Goal: Browse casually

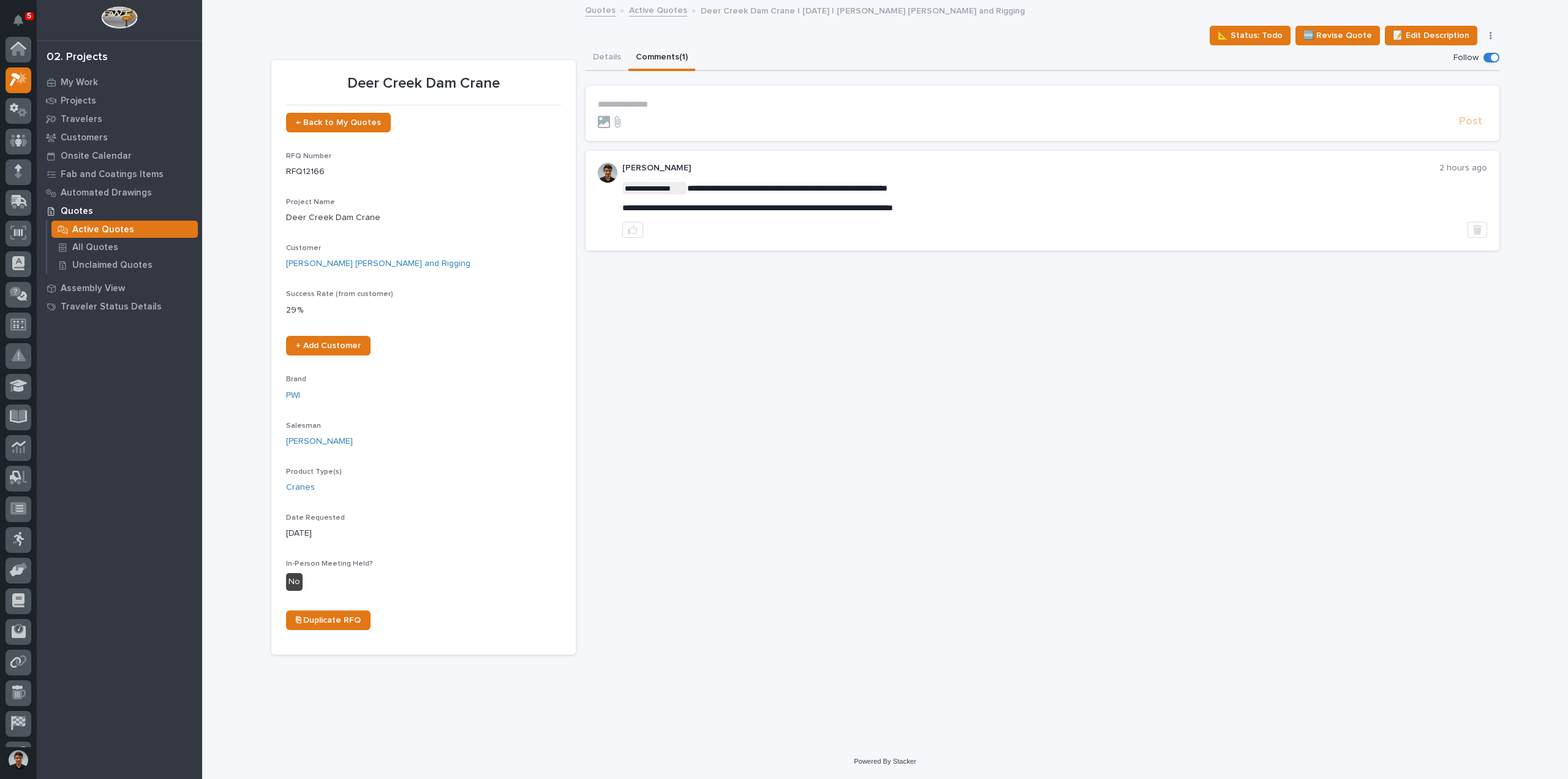
scroll to position [30, 0]
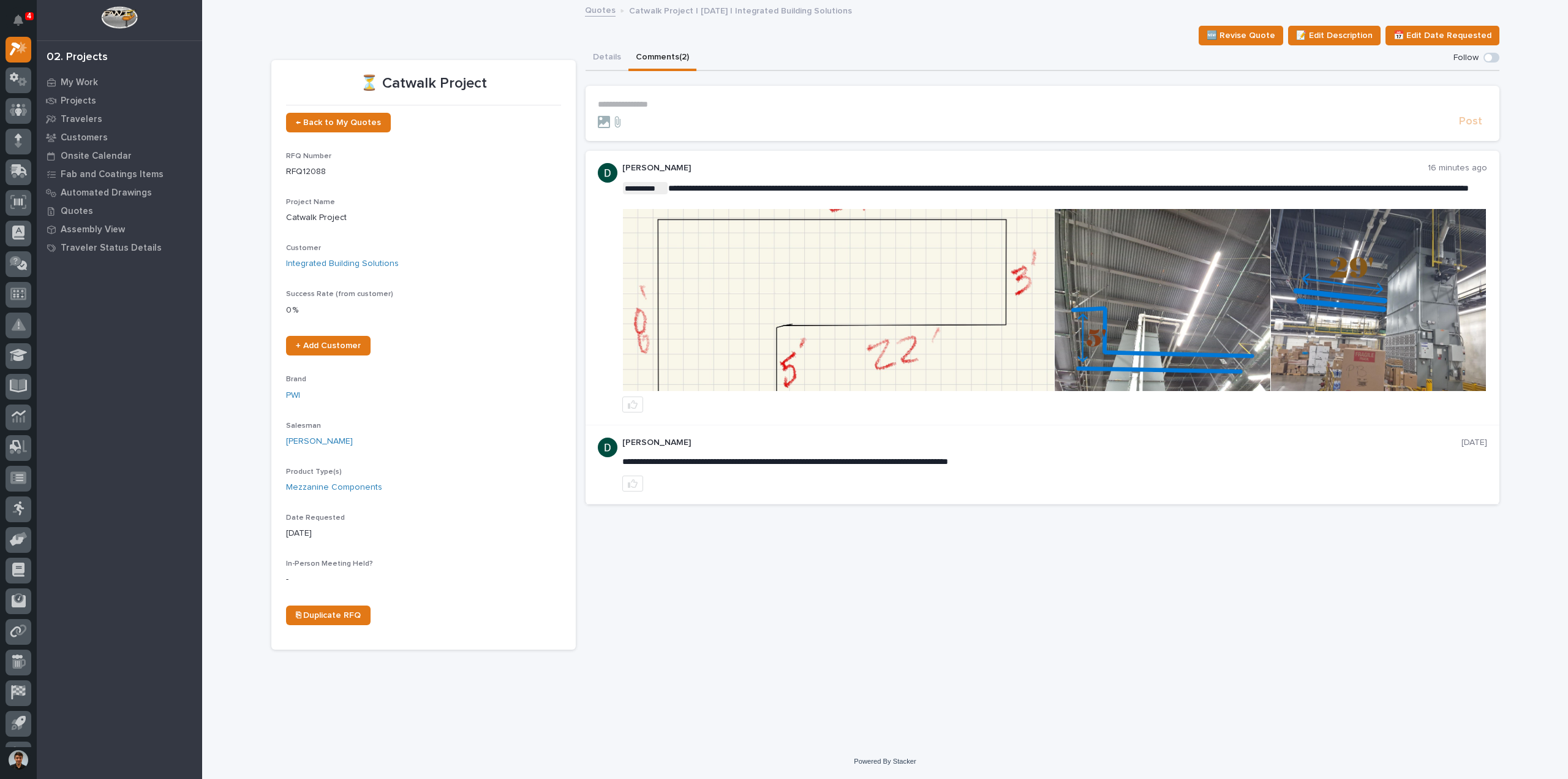
drag, startPoint x: 802, startPoint y: 435, endPoint x: 798, endPoint y: 417, distance: 18.4
click at [802, 435] on div "**********" at bounding box center [1042, 464] width 914 height 79
click at [788, 372] on img at bounding box center [839, 299] width 432 height 182
click at [1184, 341] on img at bounding box center [1162, 299] width 215 height 182
click at [1204, 345] on img at bounding box center [1162, 299] width 215 height 182
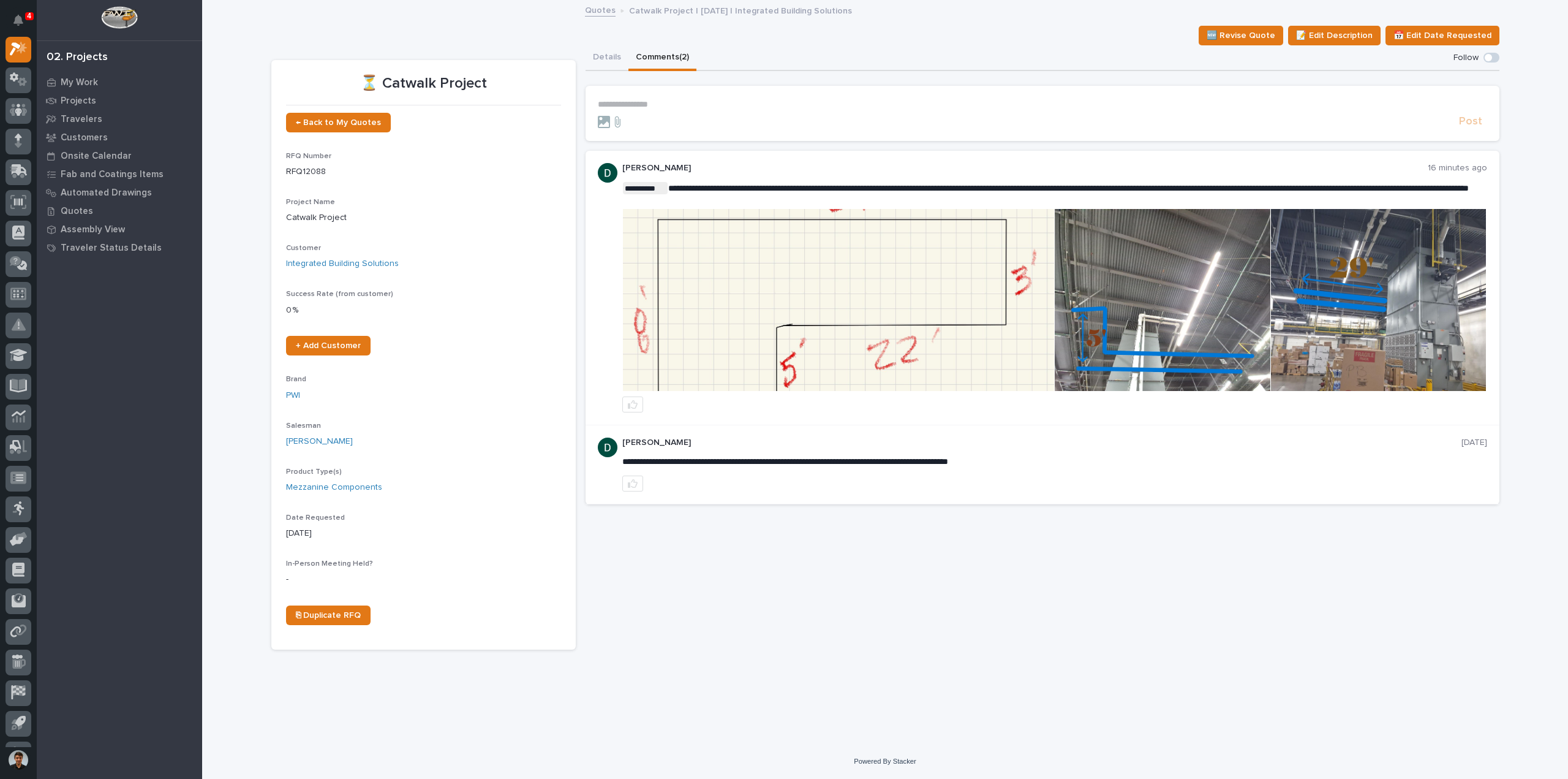
click at [1348, 355] on img at bounding box center [1378, 299] width 215 height 182
click at [1126, 321] on img at bounding box center [1162, 299] width 215 height 182
